Goal: Information Seeking & Learning: Check status

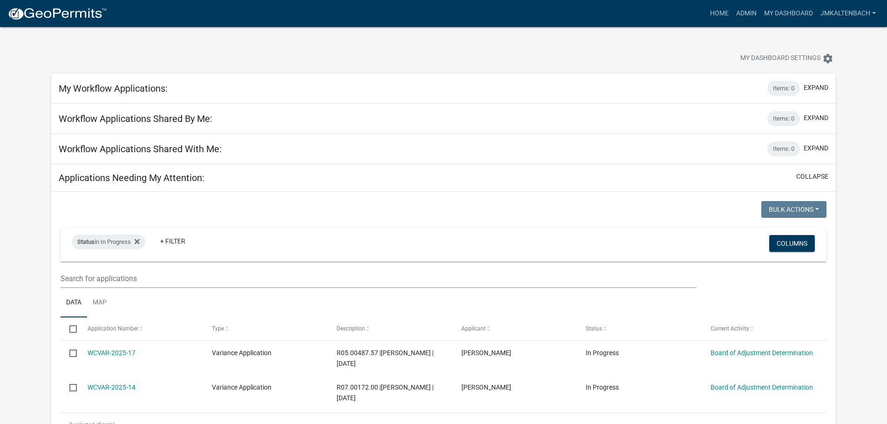
click at [453, 48] on div "My Dashboard Settings settings" at bounding box center [443, 48] width 798 height 43
click at [640, 47] on div "My Dashboard Settings settings" at bounding box center [443, 48] width 798 height 43
click at [380, 47] on div "My Dashboard Settings settings" at bounding box center [443, 48] width 798 height 43
click at [748, 16] on link "Admin" at bounding box center [746, 14] width 28 height 18
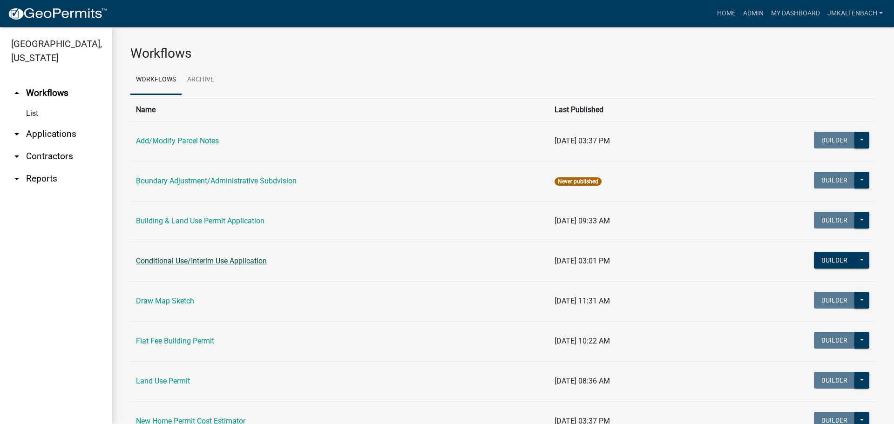
click at [210, 262] on link "Conditional Use/Interim Use Application" at bounding box center [201, 260] width 131 height 9
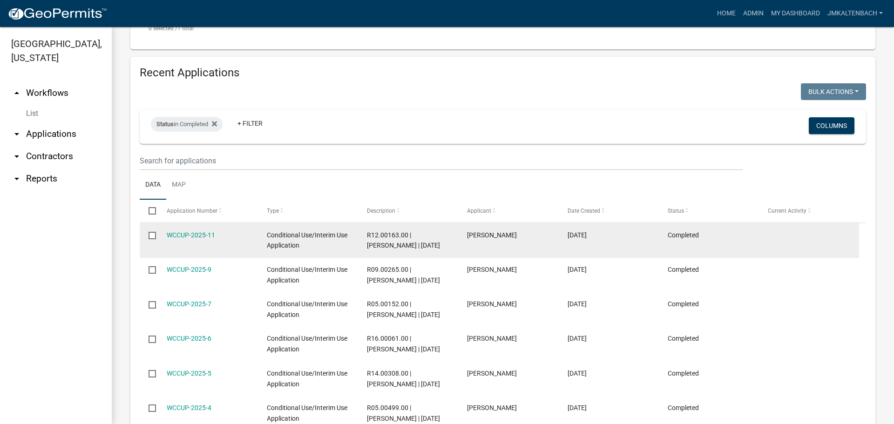
scroll to position [233, 0]
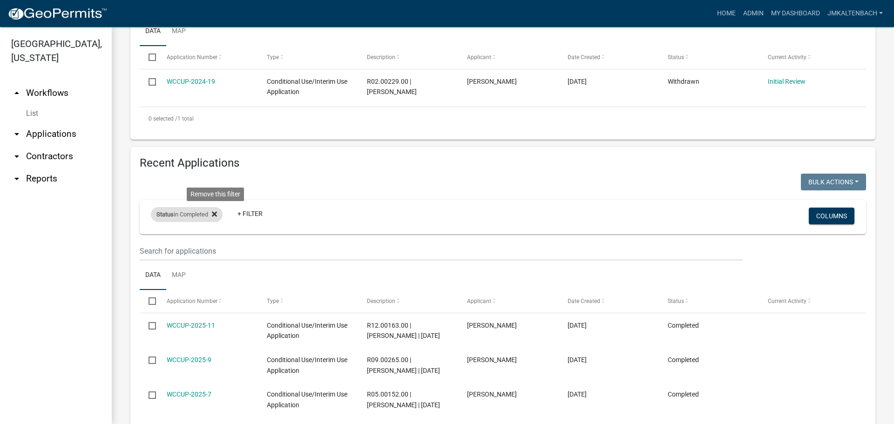
click at [217, 216] on icon at bounding box center [214, 213] width 5 height 7
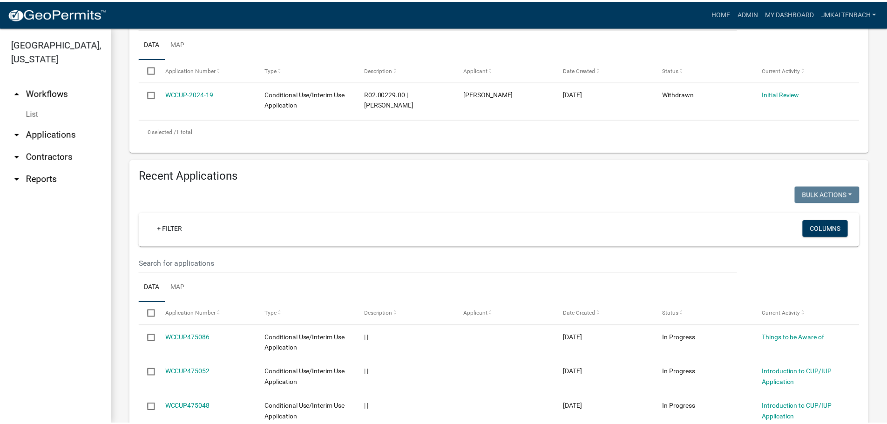
scroll to position [143, 0]
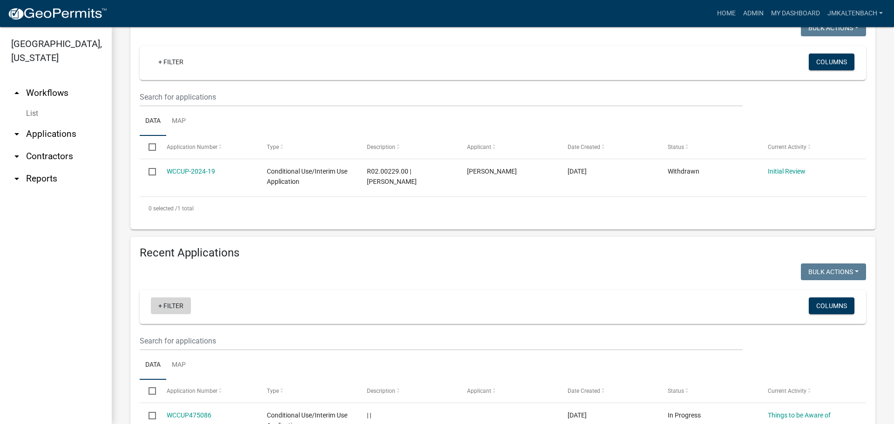
click at [170, 307] on link "+ Filter" at bounding box center [171, 305] width 40 height 17
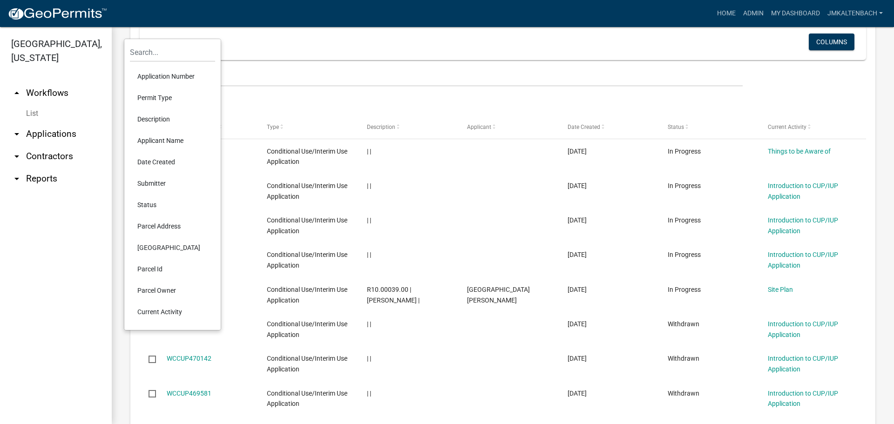
scroll to position [422, 0]
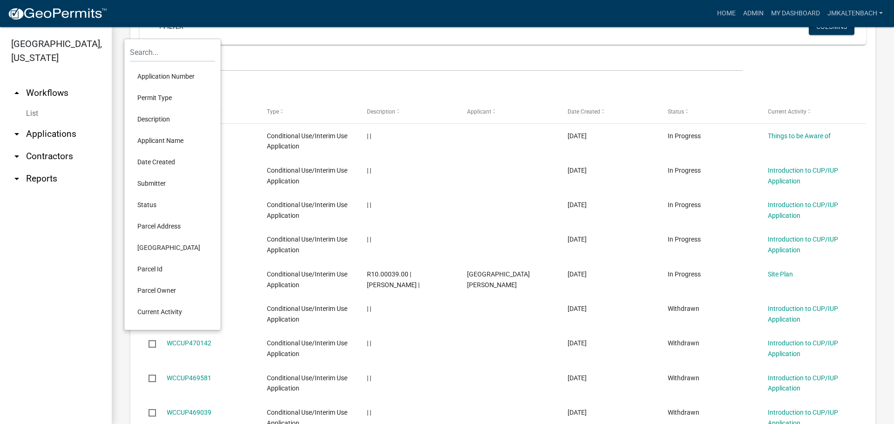
click at [161, 310] on li "Current Activity" at bounding box center [172, 311] width 85 height 21
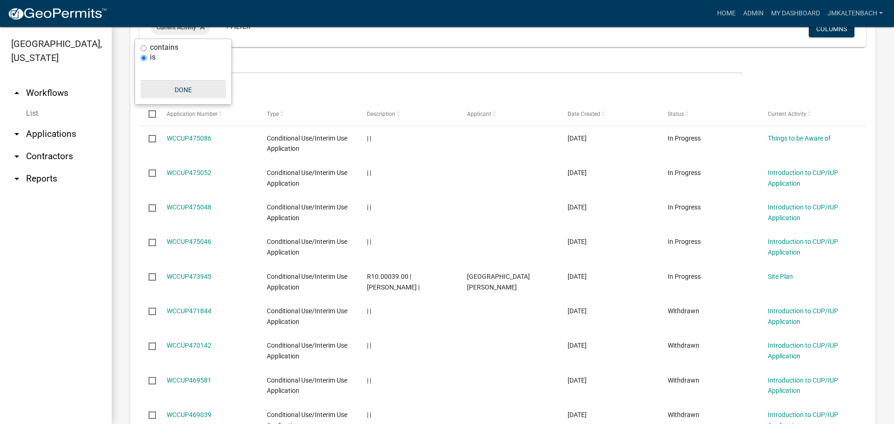
click at [178, 90] on button "Done" at bounding box center [183, 89] width 85 height 17
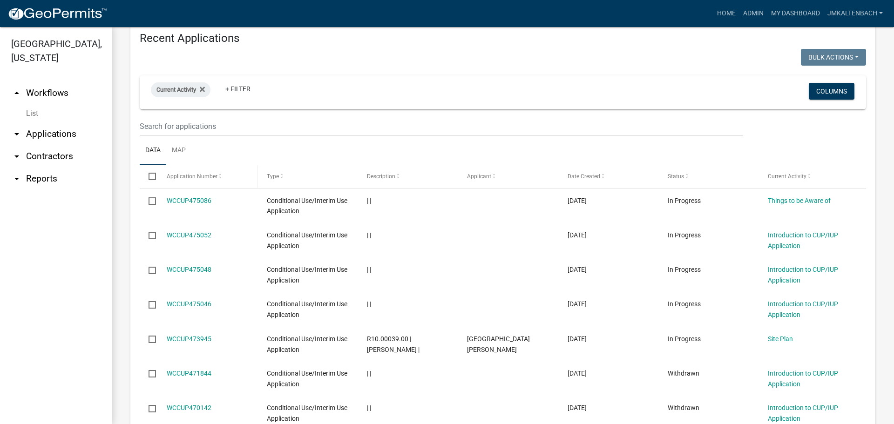
scroll to position [327, 0]
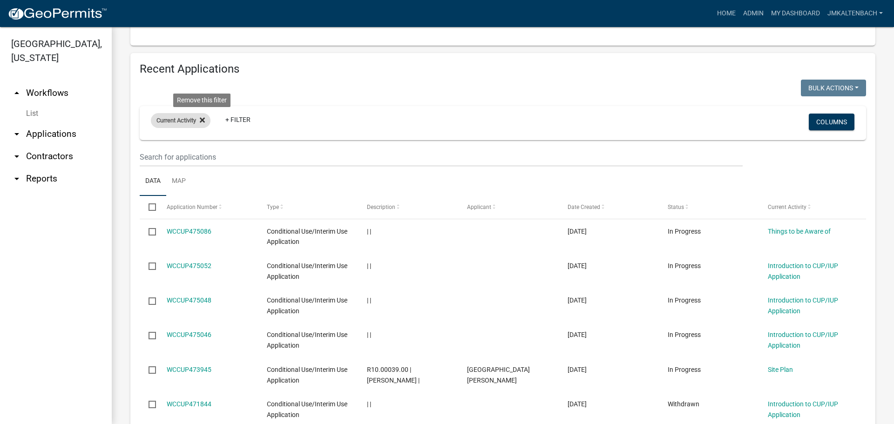
click at [203, 118] on icon at bounding box center [202, 119] width 5 height 7
click at [175, 121] on link "+ Filter" at bounding box center [171, 122] width 40 height 17
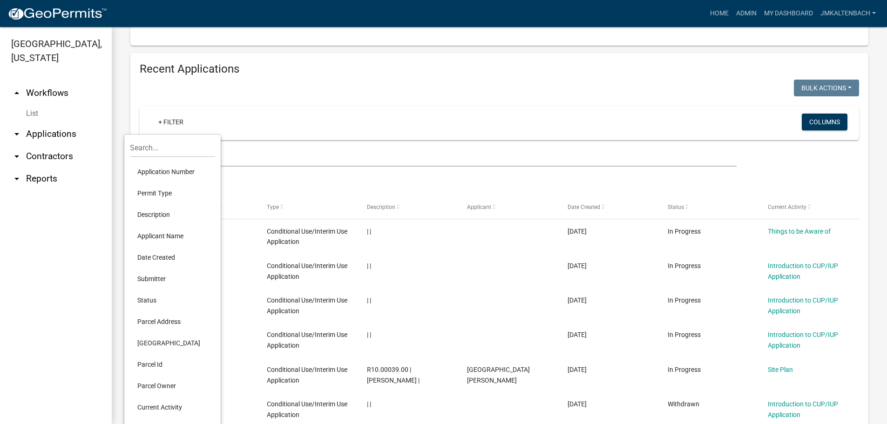
click at [146, 299] on li "Status" at bounding box center [172, 300] width 85 height 21
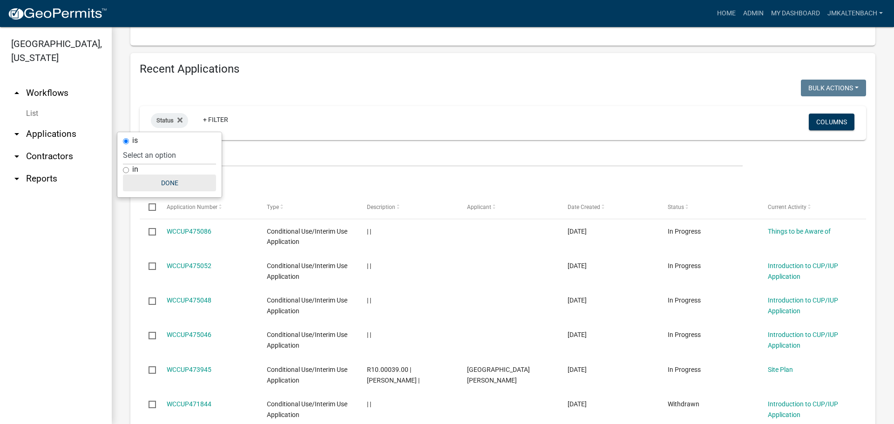
click at [176, 185] on button "Done" at bounding box center [169, 183] width 93 height 17
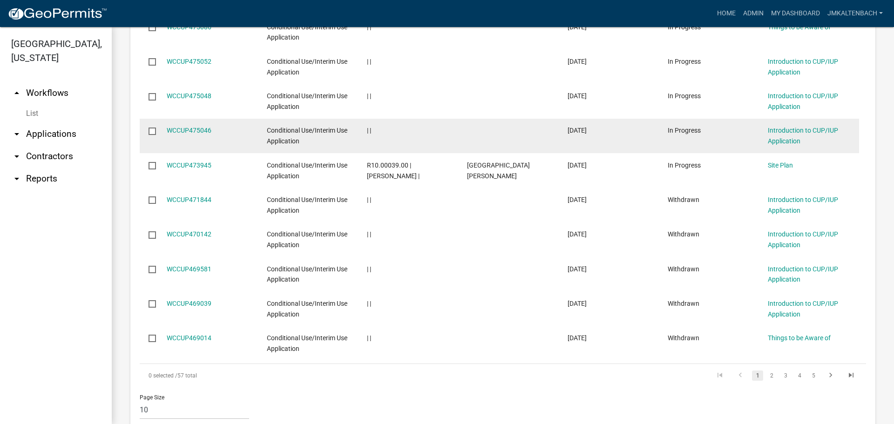
scroll to position [562, 0]
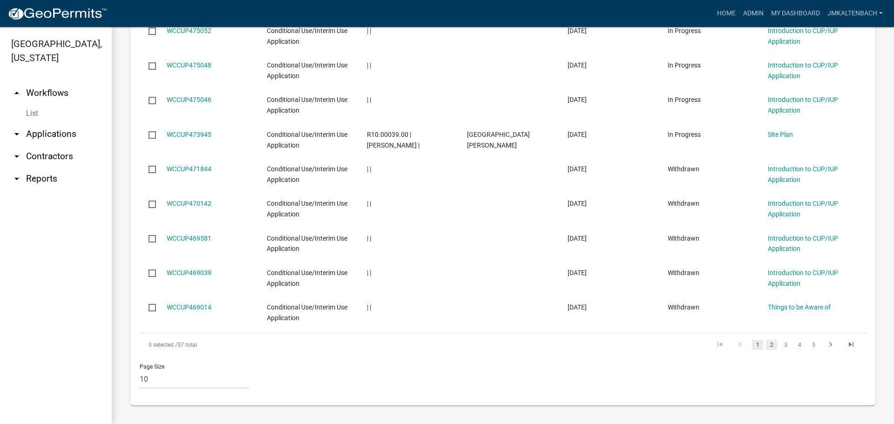
click at [766, 347] on link "2" at bounding box center [771, 345] width 11 height 10
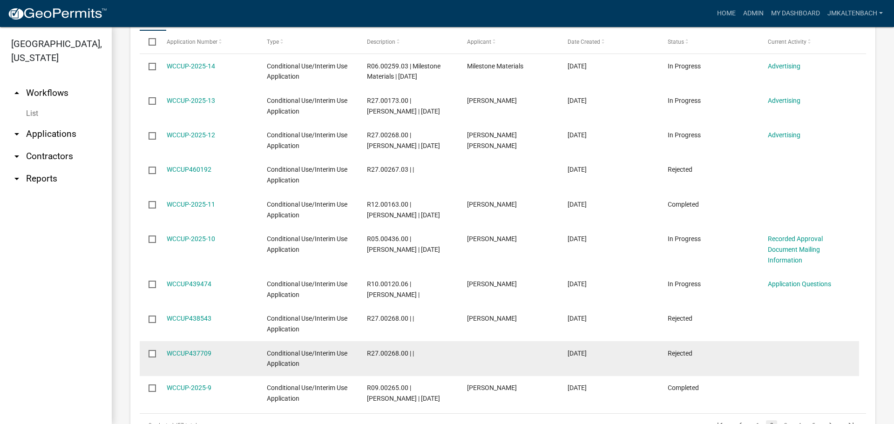
scroll to position [422, 0]
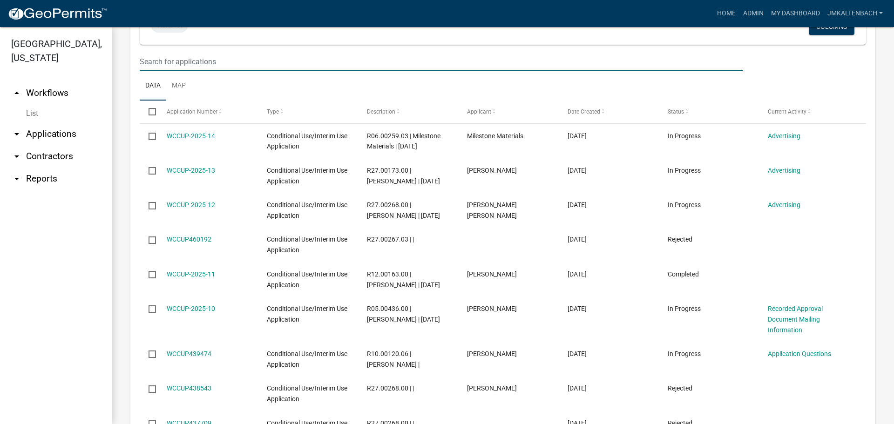
click at [269, 58] on input "text" at bounding box center [441, 61] width 603 height 19
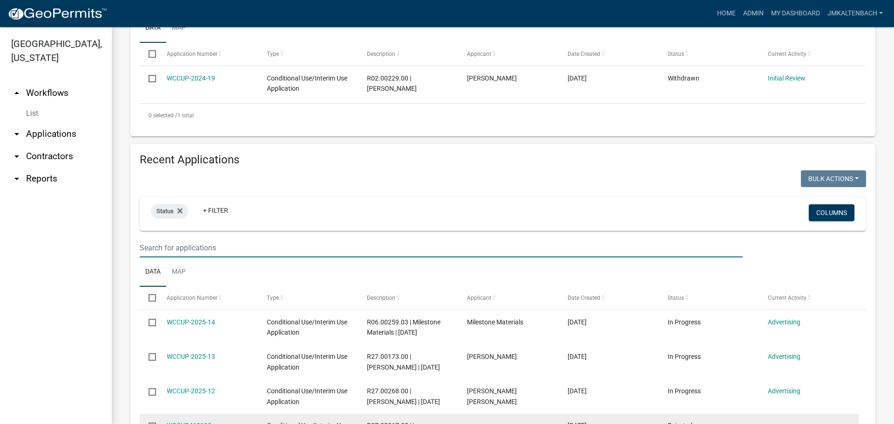
scroll to position [515, 0]
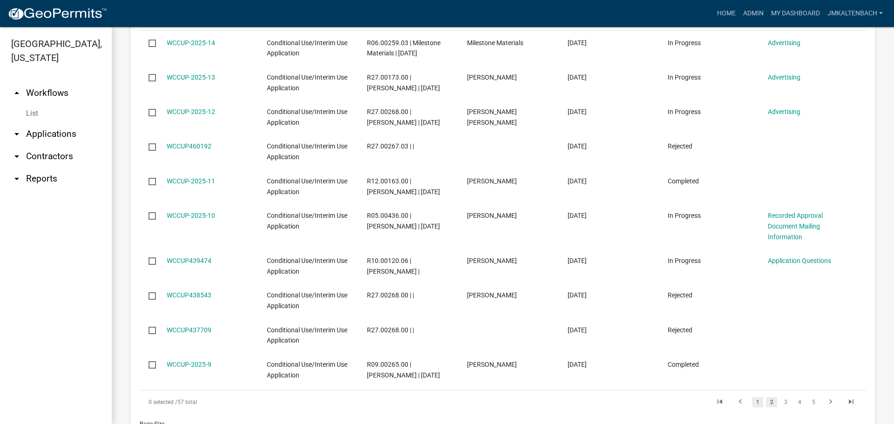
click at [752, 404] on link "1" at bounding box center [757, 402] width 11 height 10
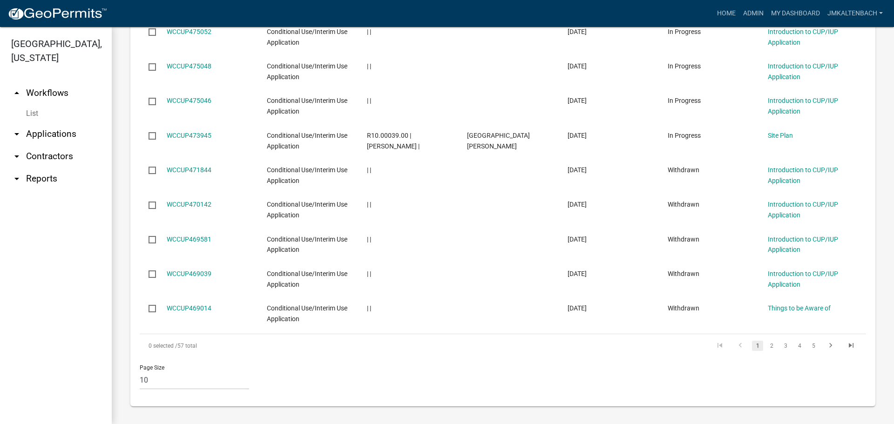
scroll to position [562, 0]
click at [766, 345] on link "2" at bounding box center [771, 345] width 11 height 10
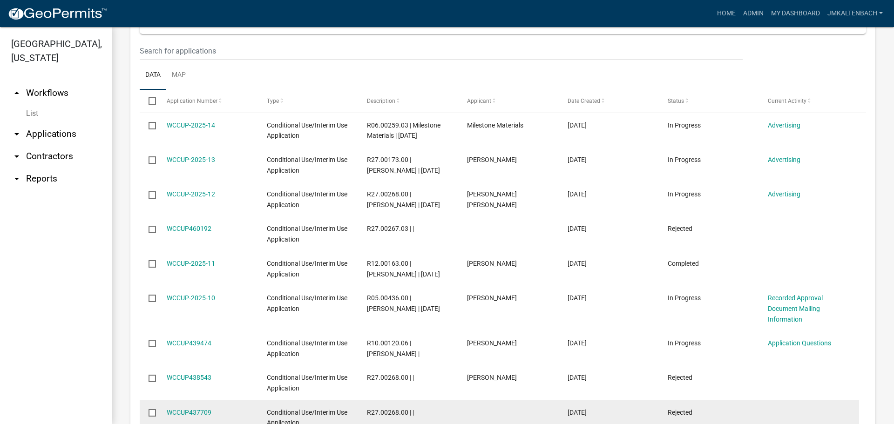
scroll to position [422, 0]
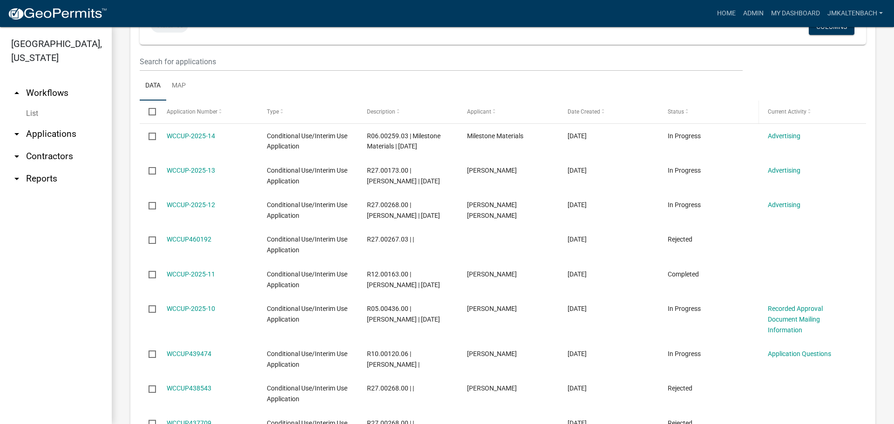
click at [684, 113] on span at bounding box center [687, 111] width 6 height 7
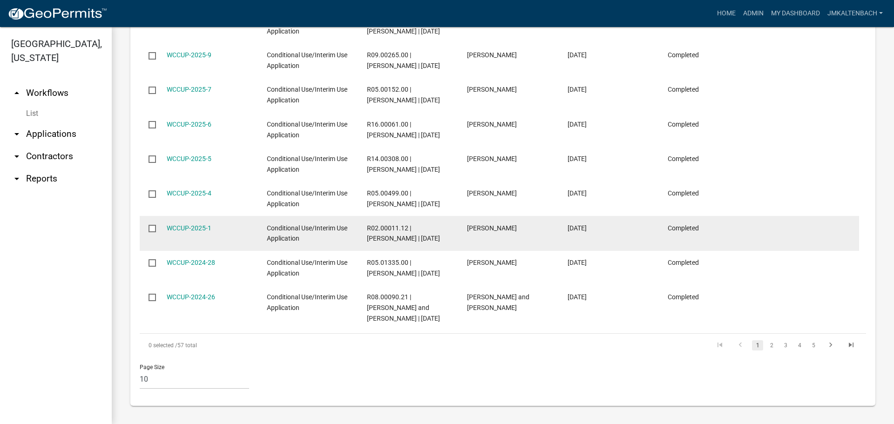
scroll to position [386, 0]
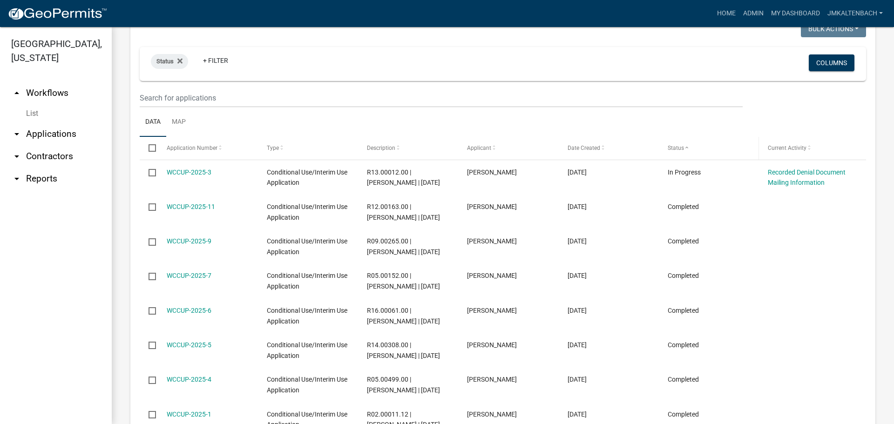
click at [683, 149] on span "Status" at bounding box center [675, 148] width 16 height 7
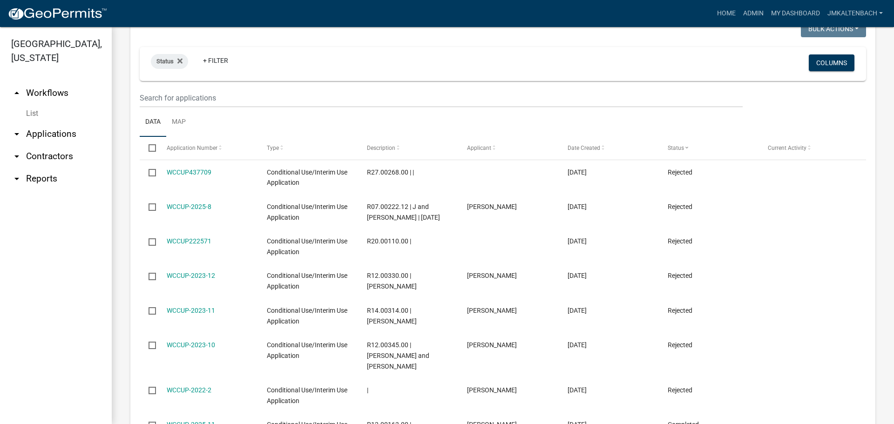
click at [622, 123] on ul "Data Map" at bounding box center [503, 122] width 726 height 29
click at [600, 145] on span at bounding box center [603, 148] width 6 height 7
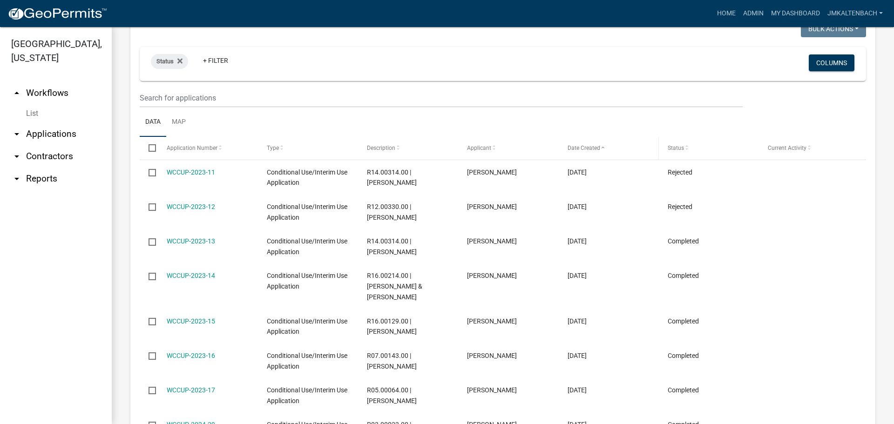
click at [600, 145] on span at bounding box center [603, 148] width 6 height 7
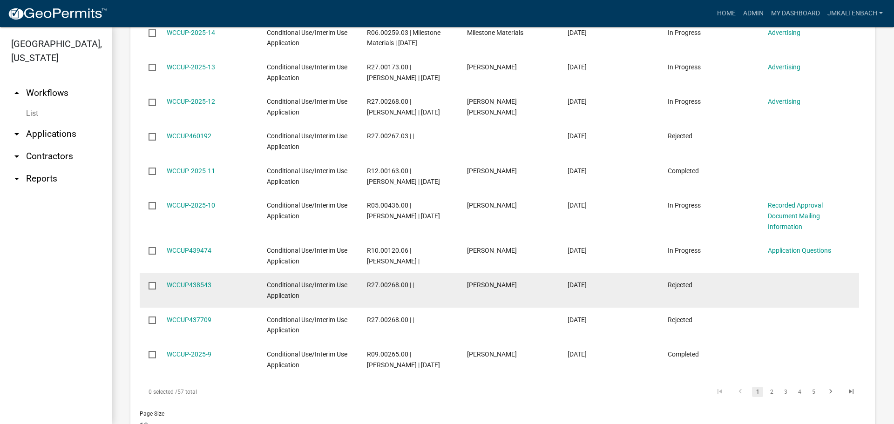
scroll to position [572, 0]
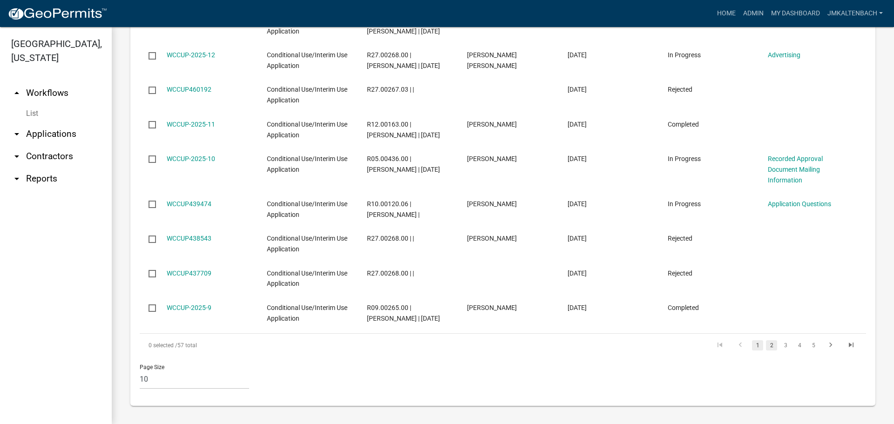
click at [766, 344] on link "2" at bounding box center [771, 345] width 11 height 10
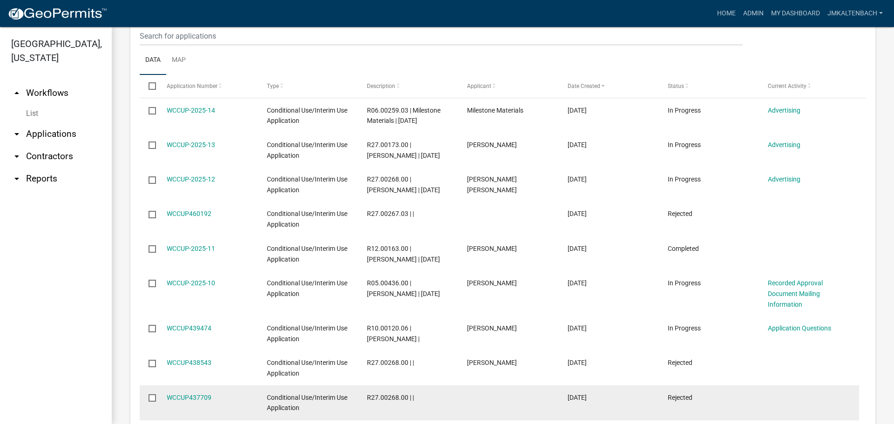
scroll to position [432, 0]
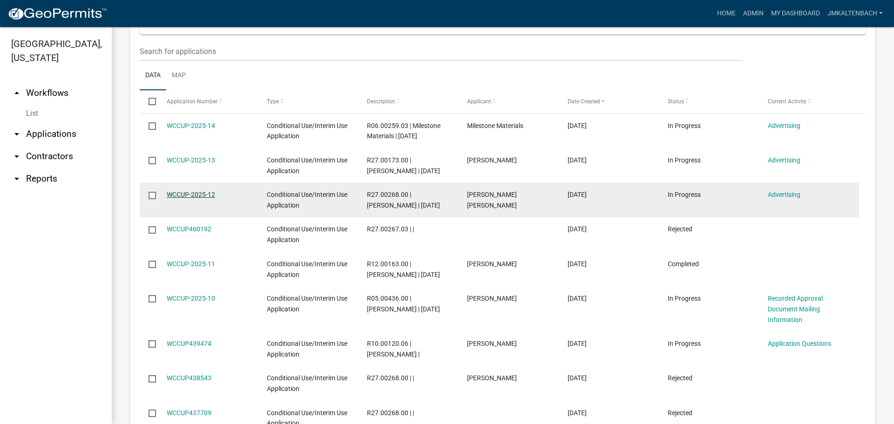
click at [202, 195] on link "WCCUP-2025-12" at bounding box center [191, 194] width 48 height 7
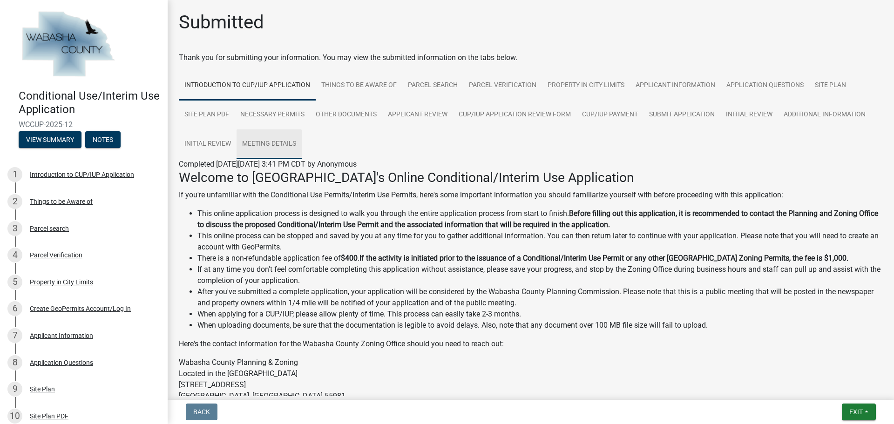
click at [273, 141] on link "Meeting Details" at bounding box center [268, 144] width 65 height 30
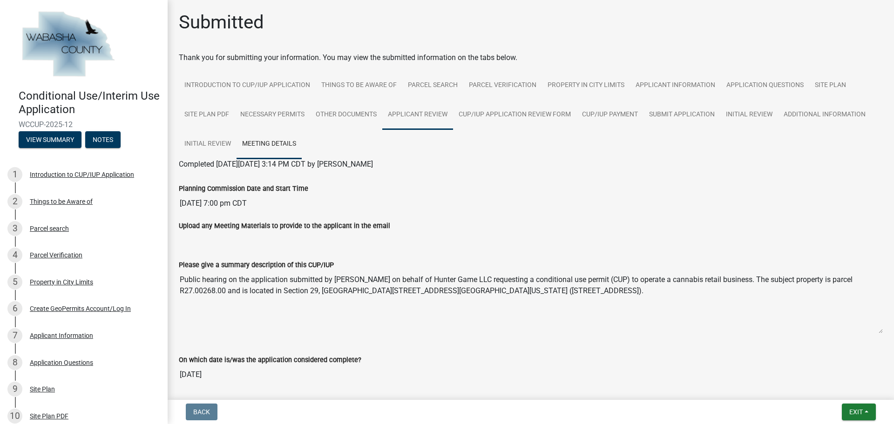
click at [420, 113] on link "Applicant Review" at bounding box center [417, 115] width 71 height 30
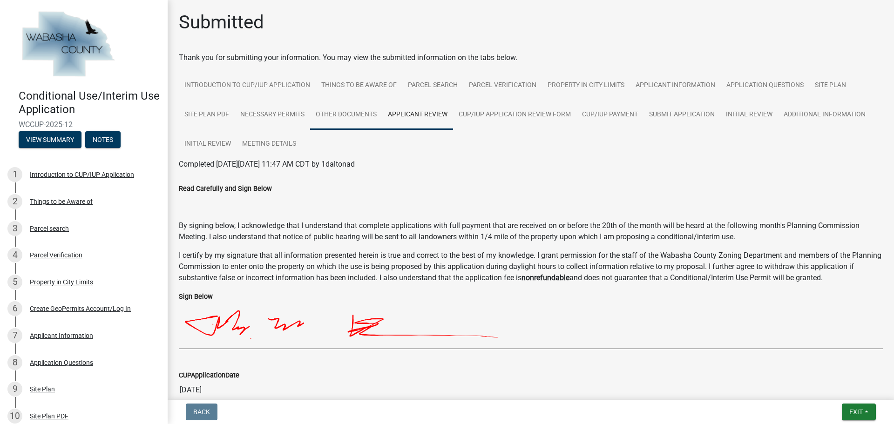
click at [368, 113] on link "Other Documents" at bounding box center [346, 115] width 72 height 30
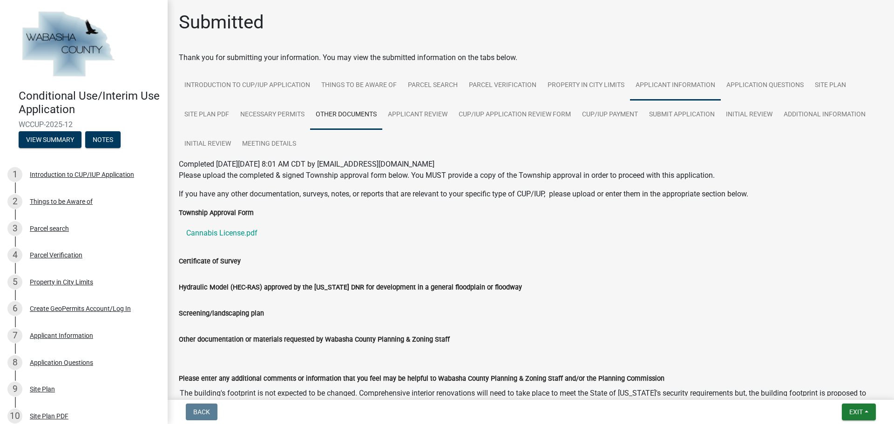
click at [661, 87] on link "Applicant Information" at bounding box center [675, 86] width 91 height 30
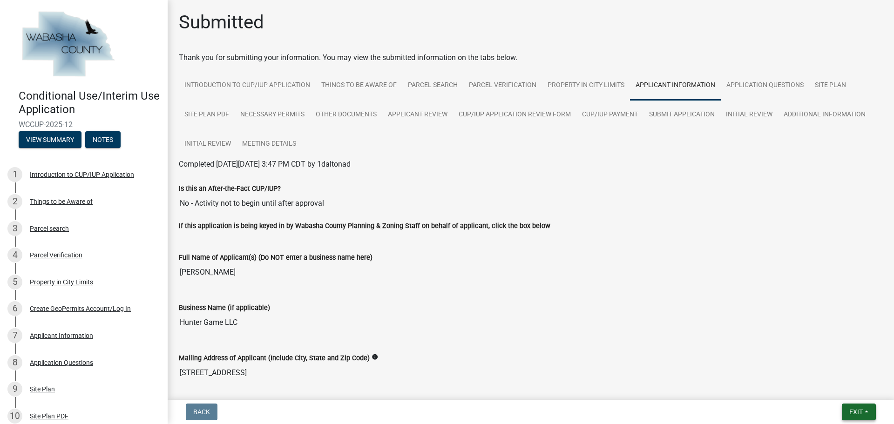
click at [854, 412] on span "Exit" at bounding box center [855, 411] width 13 height 7
click at [822, 389] on button "Save & Exit" at bounding box center [838, 388] width 74 height 22
